Goal: Task Accomplishment & Management: Use online tool/utility

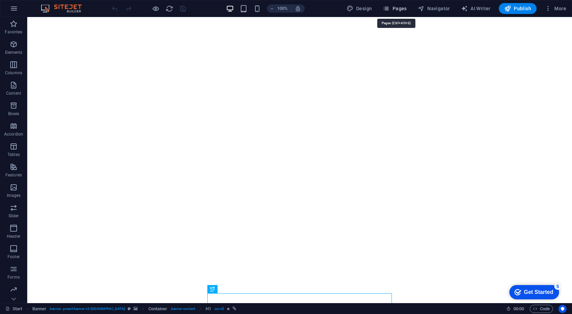
click at [397, 7] on span "Pages" at bounding box center [395, 8] width 24 height 7
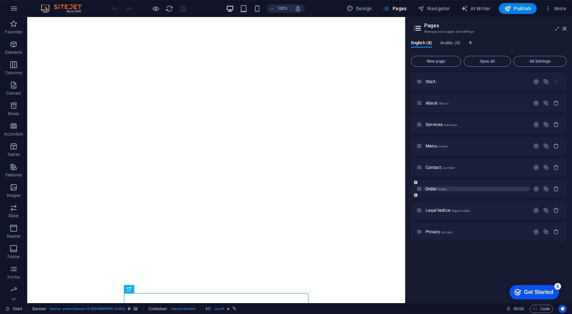
click at [434, 190] on span "Order /order" at bounding box center [436, 188] width 21 height 5
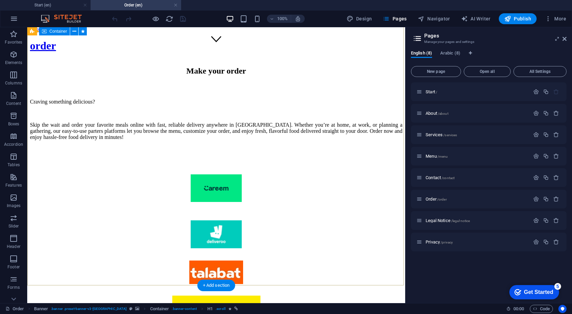
scroll to position [252, 0]
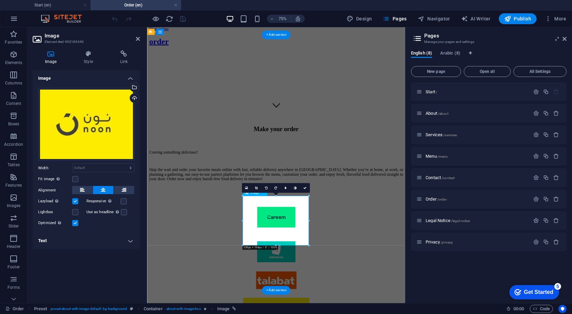
scroll to position [160, 0]
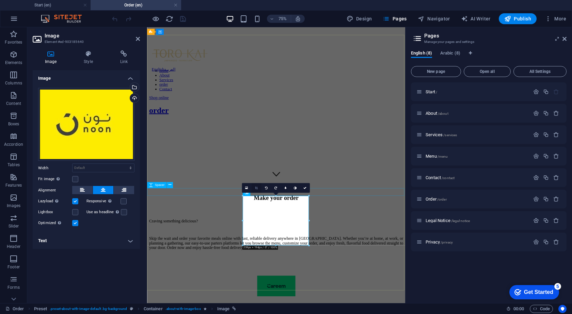
click at [257, 188] on icon at bounding box center [256, 187] width 3 height 3
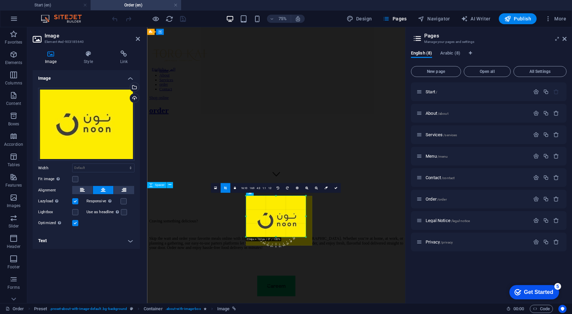
drag, startPoint x: 308, startPoint y: 246, endPoint x: 300, endPoint y: 234, distance: 14.1
click at [300, 234] on div "180 170 160 150 140 130 120 110 100 90 80 70 60 50 40 30 20 10 0 -10 -20 -30 -4…" at bounding box center [276, 216] width 60 height 41
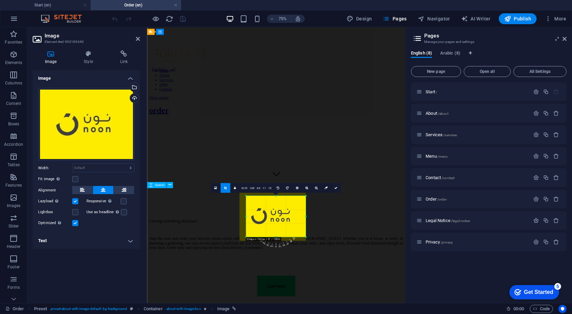
drag, startPoint x: 284, startPoint y: 223, endPoint x: 277, endPoint y: 217, distance: 8.9
click at [277, 217] on div at bounding box center [272, 216] width 66 height 50
drag, startPoint x: 275, startPoint y: 236, endPoint x: 276, endPoint y: 228, distance: 8.5
click at [276, 228] on div "180 170 160 150 140 130 120 110 100 90 80 70 60 50 40 30 20 10 0 -10 -20 -30 -4…" at bounding box center [276, 213] width 60 height 35
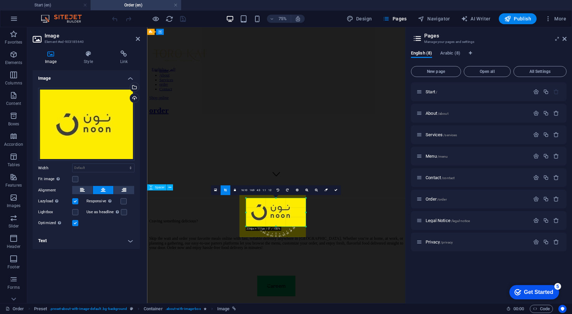
drag, startPoint x: 276, startPoint y: 196, endPoint x: 278, endPoint y: 204, distance: 8.7
click at [278, 204] on div "180 170 160 150 140 130 120 110 100 90 80 70 60 50 40 30 20 10 0 -10 -20 -30 -4…" at bounding box center [276, 212] width 60 height 28
type input "234"
select select "px"
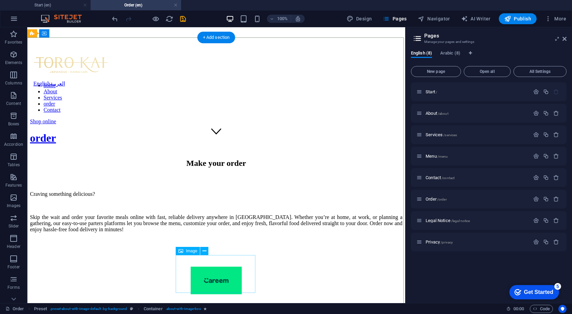
select select "px"
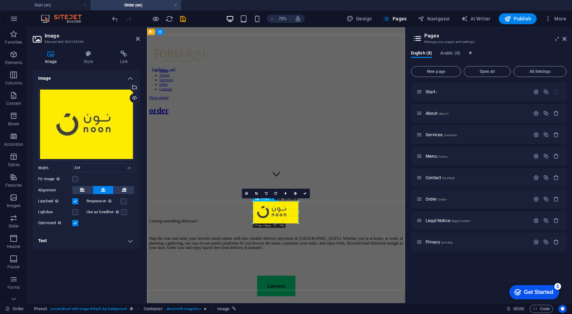
drag, startPoint x: 306, startPoint y: 212, endPoint x: 285, endPoint y: 210, distance: 20.5
type input "177"
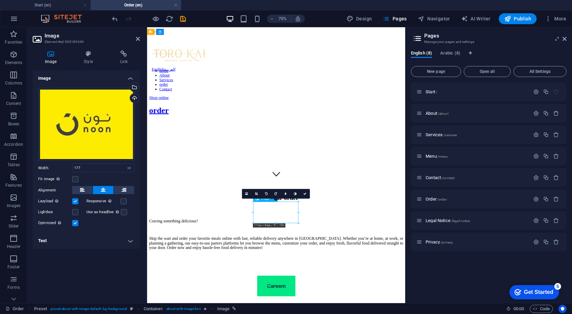
drag, startPoint x: 316, startPoint y: 273, endPoint x: 326, endPoint y: 274, distance: 9.9
drag, startPoint x: 311, startPoint y: 274, endPoint x: 322, endPoint y: 275, distance: 10.6
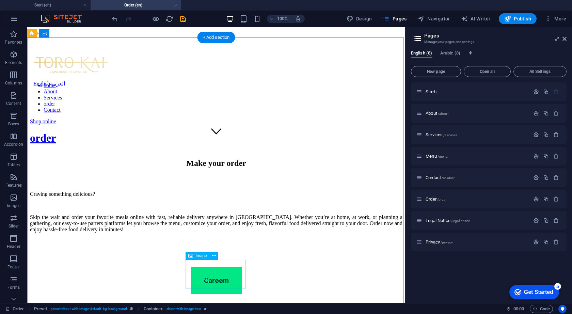
select select "px"
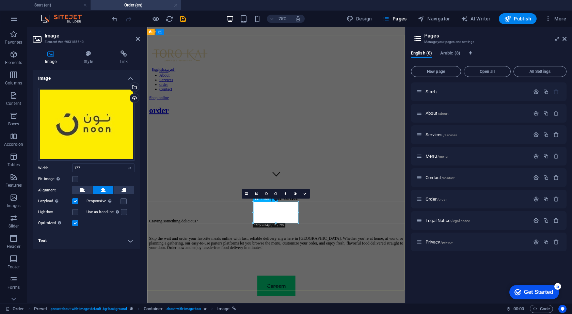
drag, startPoint x: 445, startPoint y: 239, endPoint x: 331, endPoint y: 271, distance: 118.4
drag, startPoint x: 298, startPoint y: 211, endPoint x: 293, endPoint y: 211, distance: 4.8
type input "158"
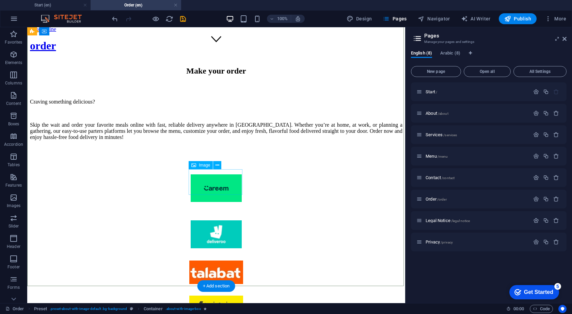
scroll to position [252, 0]
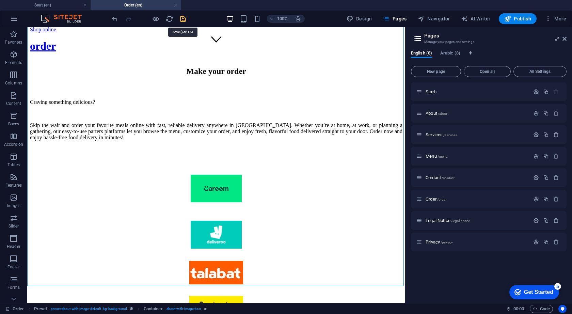
click at [183, 22] on icon "save" at bounding box center [183, 19] width 8 height 8
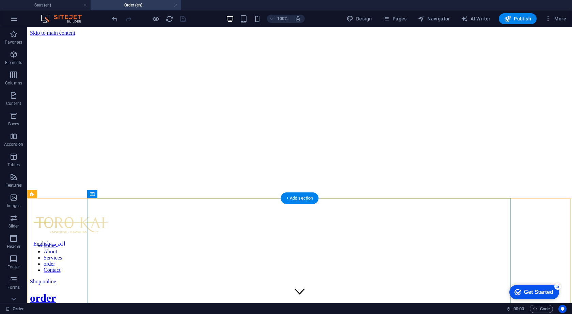
scroll to position [0, 0]
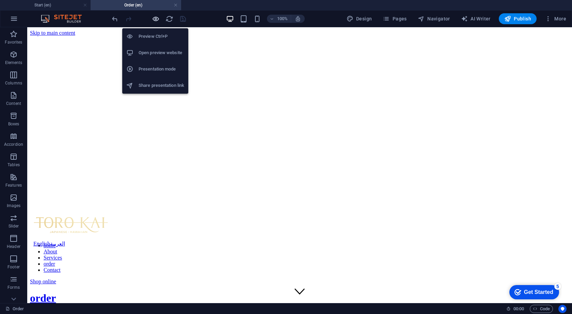
click at [157, 17] on icon "button" at bounding box center [156, 19] width 8 height 8
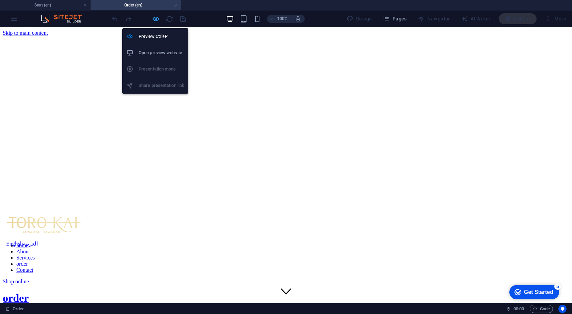
click at [155, 17] on icon "button" at bounding box center [156, 19] width 8 height 8
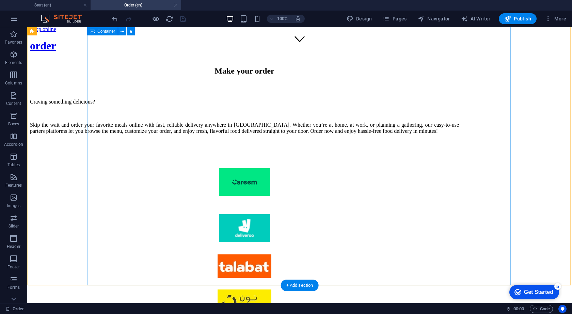
scroll to position [252, 0]
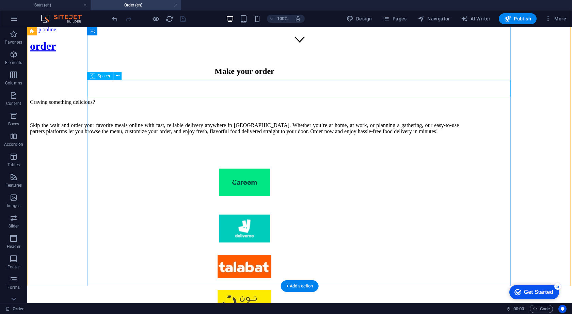
click at [309, 198] on div at bounding box center [244, 206] width 429 height 17
select select "px"
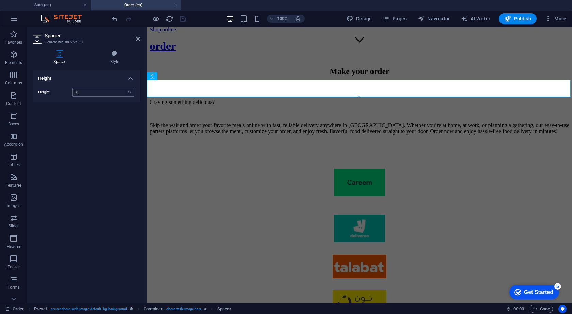
click at [87, 93] on input "50" at bounding box center [104, 92] width 62 height 8
type input "5"
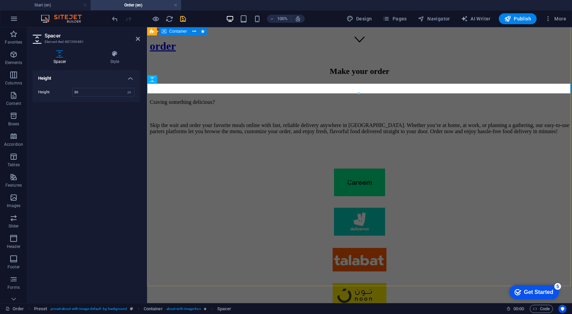
type input "30"
click at [273, 182] on div "Make your order Craving something delicious? Skip the wait and order your favor…" at bounding box center [360, 230] width 420 height 341
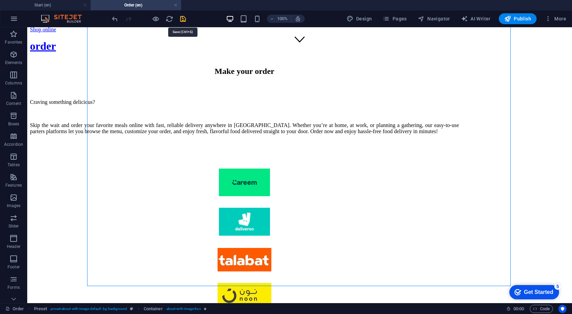
click at [186, 20] on icon "save" at bounding box center [183, 19] width 8 height 8
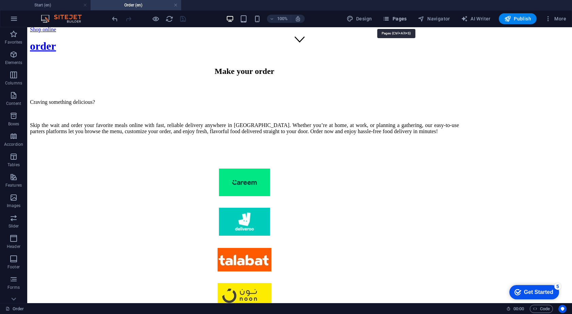
click at [402, 20] on span "Pages" at bounding box center [395, 18] width 24 height 7
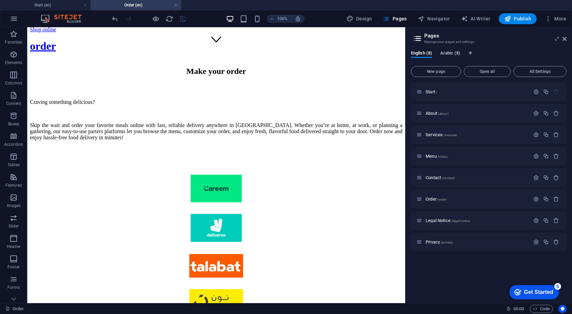
click at [457, 53] on span "Arabic (8)" at bounding box center [450, 54] width 20 height 10
click at [434, 198] on span "Order ar /order-ar" at bounding box center [441, 199] width 30 height 5
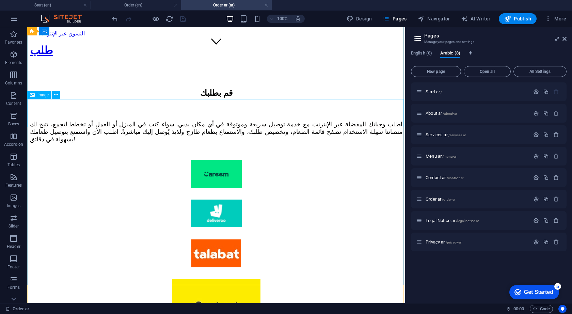
scroll to position [249, 0]
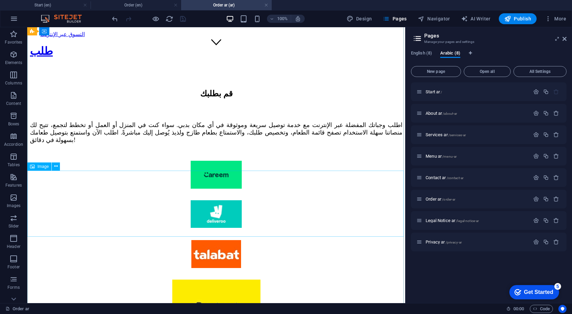
click at [214, 280] on figure at bounding box center [216, 313] width 373 height 67
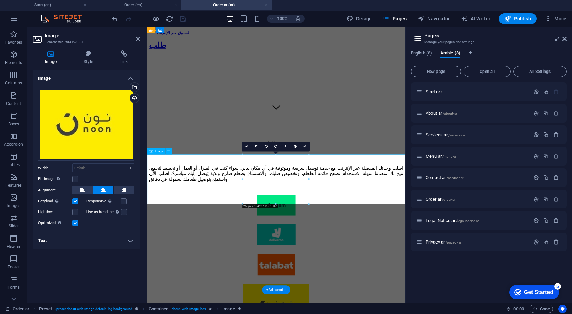
scroll to position [223, 0]
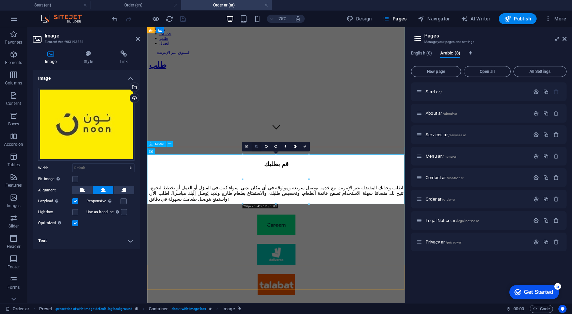
click at [256, 146] on icon at bounding box center [256, 146] width 3 height 3
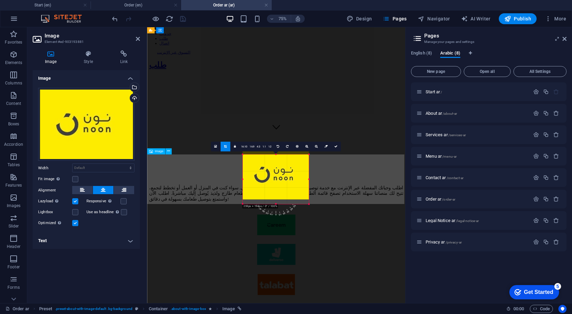
drag, startPoint x: 307, startPoint y: 201, endPoint x: 305, endPoint y: 195, distance: 6.3
click at [305, 195] on div at bounding box center [276, 175] width 66 height 50
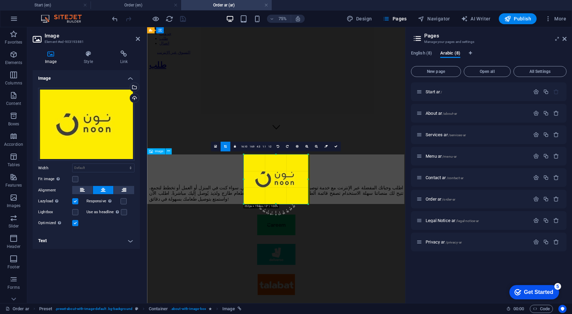
click at [307, 182] on div "180 170 160 150 140 130 120 110 100 90 80 70 60 50 40 30 20 10 0 -10 -20 -30 -4…" at bounding box center [276, 179] width 64 height 50
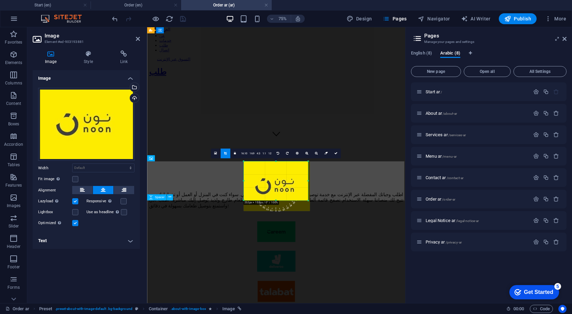
scroll to position [213, 0]
drag, startPoint x: 276, startPoint y: 203, endPoint x: 277, endPoint y: 189, distance: 14.4
click at [277, 189] on div "180 170 160 150 140 130 120 110 100 90 80 70 60 50 40 30 20 10 0 -10 -20 -30 -4…" at bounding box center [276, 181] width 64 height 38
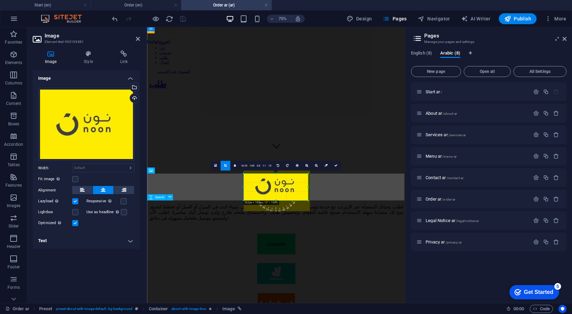
scroll to position [197, 0]
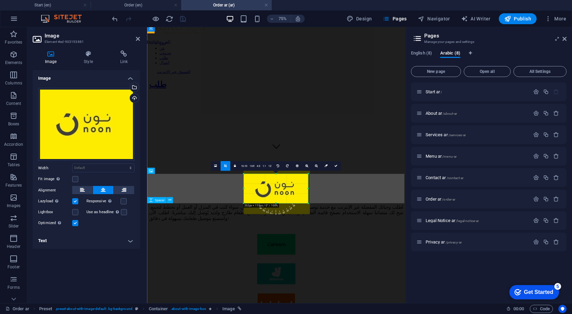
drag, startPoint x: 275, startPoint y: 162, endPoint x: 276, endPoint y: 174, distance: 12.6
click at [276, 174] on div at bounding box center [276, 174] width 64 height 2
drag, startPoint x: 308, startPoint y: 189, endPoint x: 296, endPoint y: 190, distance: 11.3
click at [296, 190] on div "180 170 160 150 140 130 120 110 100 90 80 70 60 50 40 30 20 10 0 -10 -20 -30 -4…" at bounding box center [276, 188] width 56 height 29
click at [296, 190] on div at bounding box center [281, 190] width 66 height 50
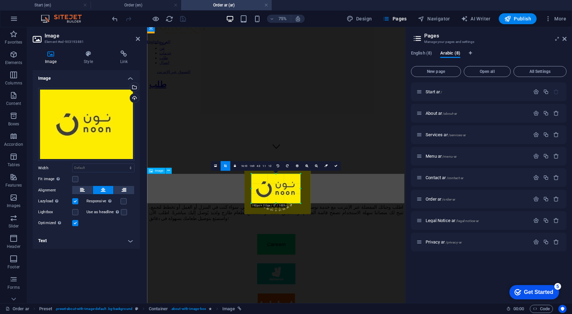
drag, startPoint x: 247, startPoint y: 189, endPoint x: 257, endPoint y: 189, distance: 9.2
click at [257, 189] on div "180 170 160 150 140 130 120 110 100 90 80 70 60 50 40 30 20 10 0 -10 -20 -30 -4…" at bounding box center [275, 188] width 49 height 29
drag, startPoint x: 281, startPoint y: 190, endPoint x: 279, endPoint y: 186, distance: 4.6
click at [279, 186] on div at bounding box center [278, 189] width 66 height 50
click at [336, 167] on icon at bounding box center [336, 166] width 3 height 3
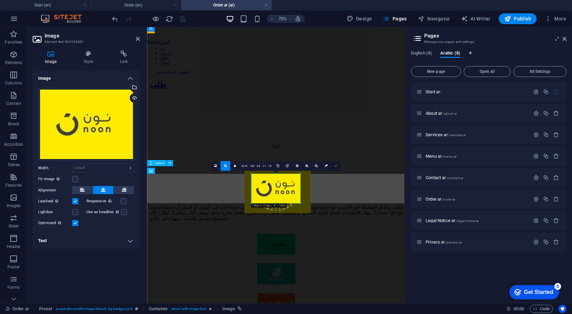
type input "192"
select select "px"
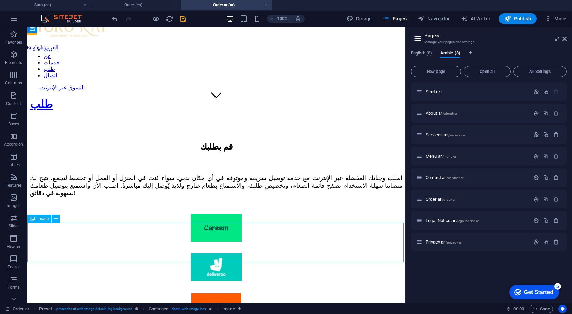
select select "px"
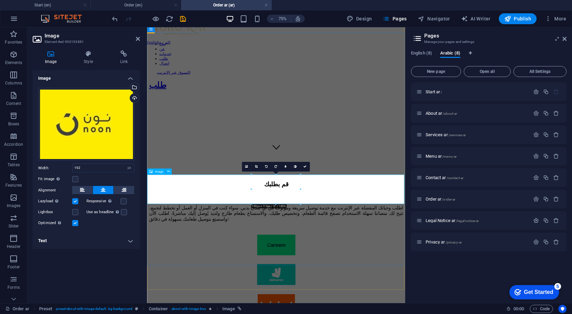
click at [256, 168] on link at bounding box center [256, 167] width 10 height 10
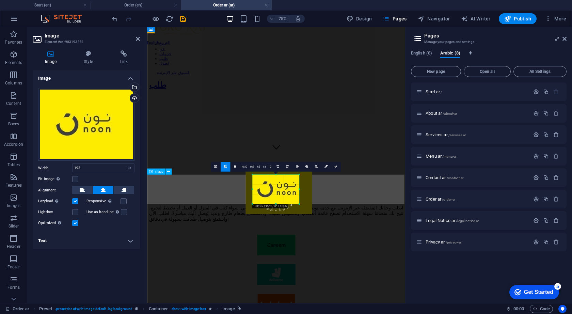
click at [297, 189] on div "180 170 160 150 140 130 120 110 100 90 80 70 60 50 40 30 20 10 0 -10 -20 -30 -4…" at bounding box center [275, 189] width 47 height 29
click at [254, 189] on div "180 170 160 150 140 130 120 110 100 90 80 70 60 50 40 30 20 10 0 -10 -20 -30 -4…" at bounding box center [275, 189] width 45 height 29
click at [276, 201] on div "180 170 160 150 140 130 120 110 100 90 80 70 60 50 40 30 20 10 0 -10 -20 -30 -4…" at bounding box center [275, 189] width 45 height 28
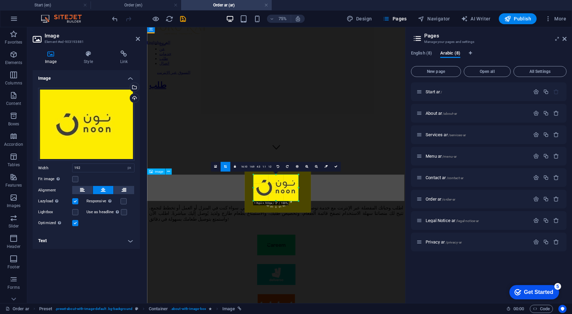
click at [276, 177] on div "180 170 160 150 140 130 120 110 100 90 80 70 60 50 40 30 20 10 0 -10 -20 -30 -4…" at bounding box center [275, 188] width 45 height 26
click at [335, 169] on link at bounding box center [336, 167] width 10 height 10
type input "176"
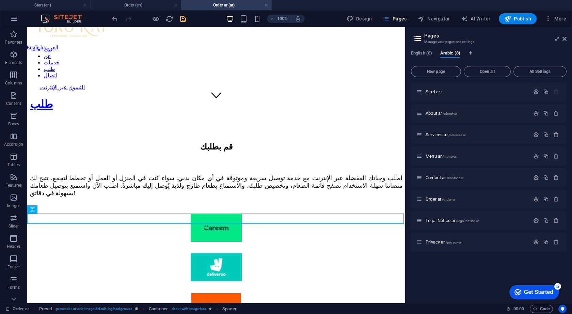
click at [186, 20] on icon "save" at bounding box center [183, 19] width 8 height 8
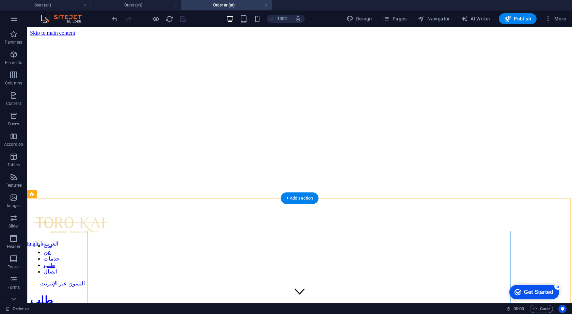
scroll to position [0, 0]
click at [526, 18] on span "Publish" at bounding box center [517, 18] width 27 height 7
